Goal: Task Accomplishment & Management: Manage account settings

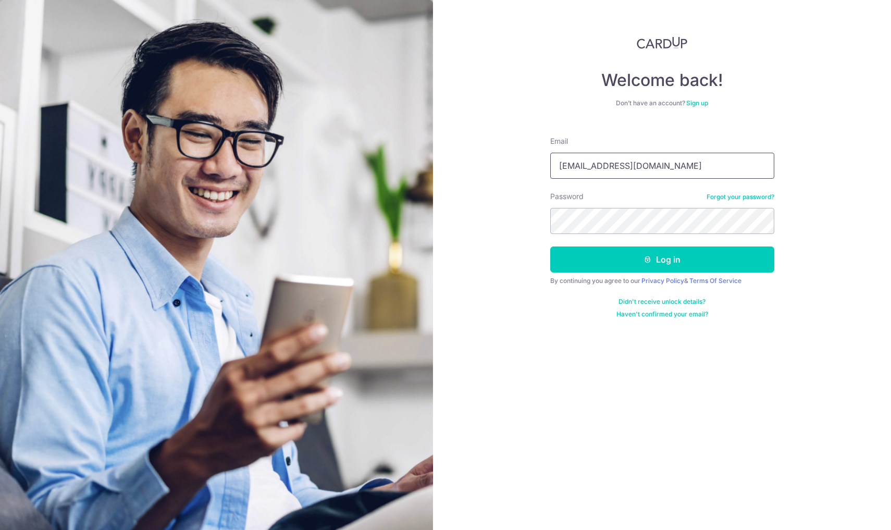
type input "[EMAIL_ADDRESS][DOMAIN_NAME]"
click at [646, 262] on icon "submit" at bounding box center [648, 259] width 8 height 8
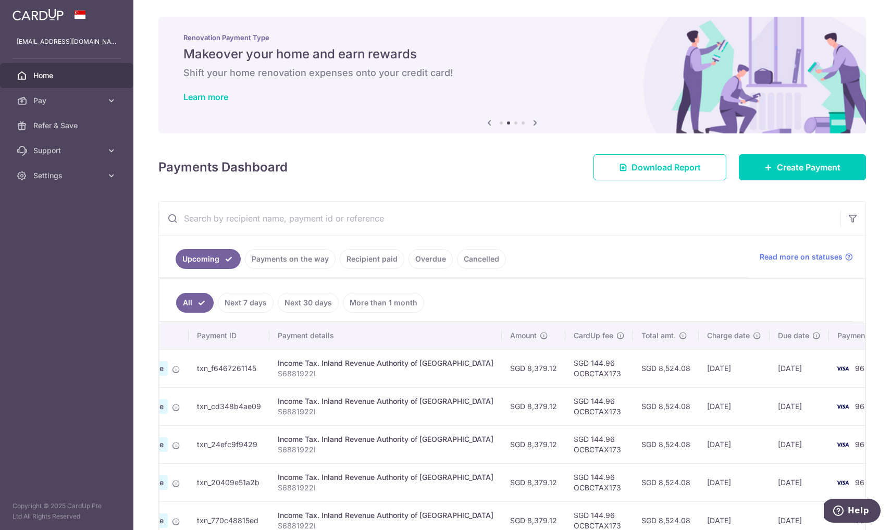
scroll to position [0, 103]
click at [297, 263] on link "Payments on the way" at bounding box center [290, 259] width 91 height 20
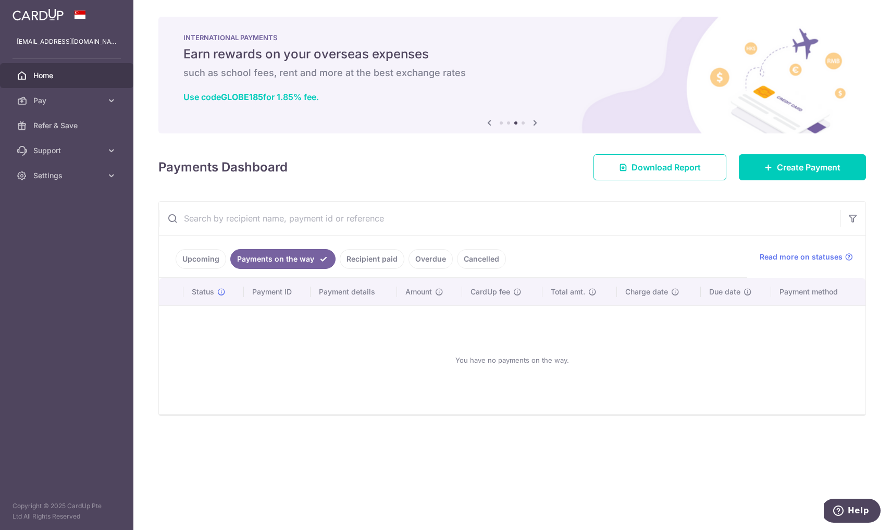
click at [208, 257] on link "Upcoming" at bounding box center [201, 259] width 51 height 20
